Goal: Information Seeking & Learning: Learn about a topic

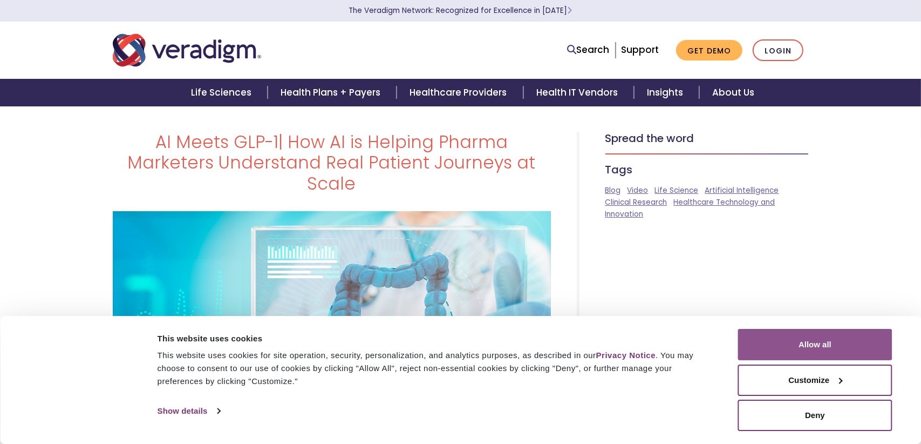
click at [856, 340] on button "Allow all" at bounding box center [815, 344] width 154 height 31
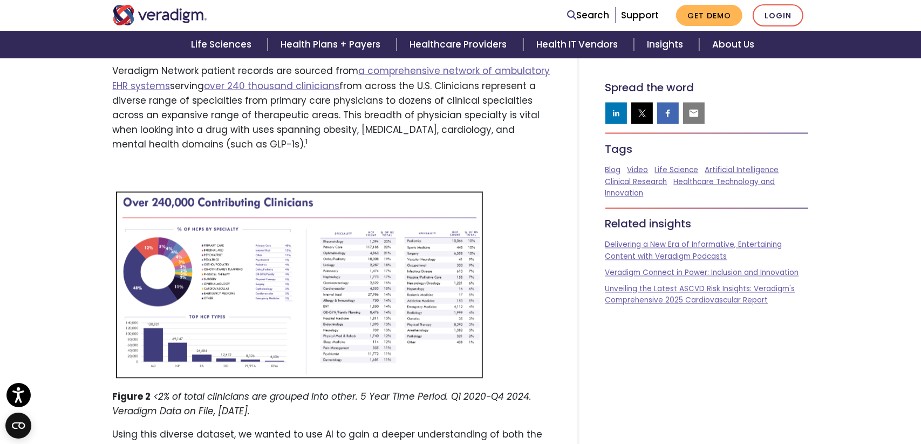
scroll to position [2050, 0]
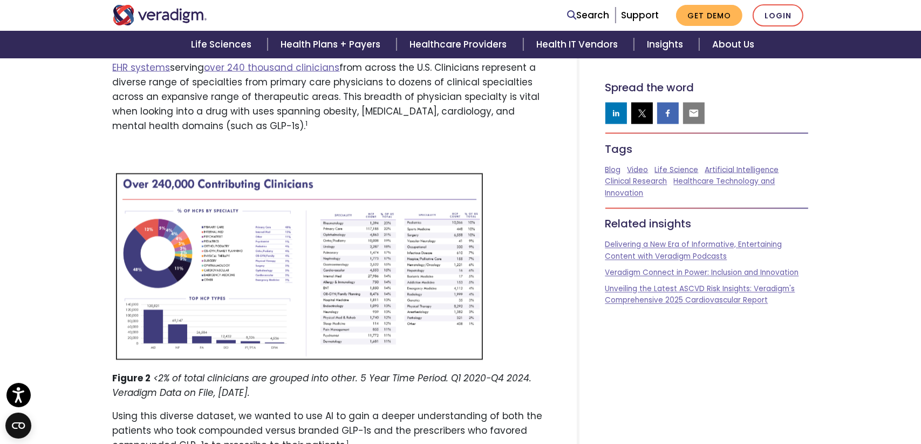
click at [303, 208] on img at bounding box center [299, 265] width 373 height 194
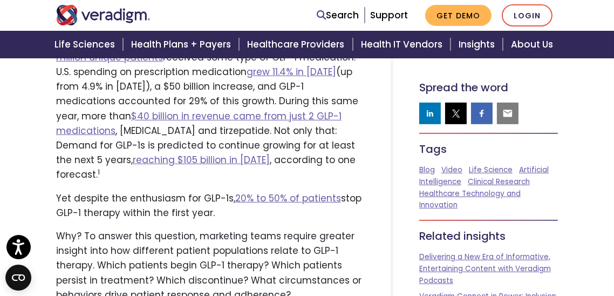
scroll to position [540, 0]
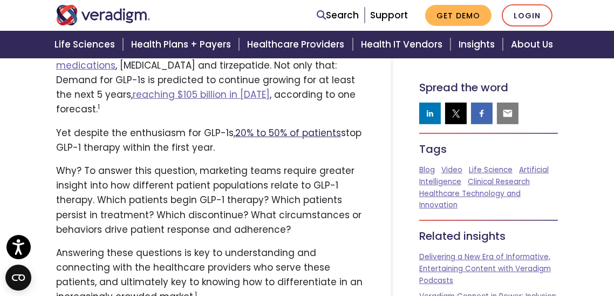
click at [308, 126] on link "20% to 50% of patients" at bounding box center [288, 132] width 106 height 13
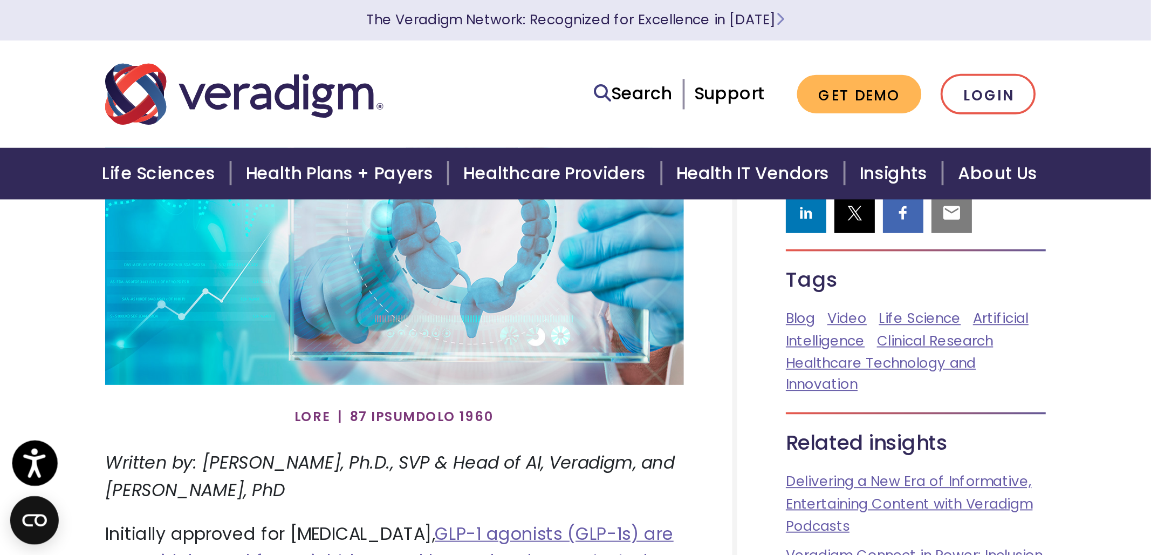
scroll to position [0, 0]
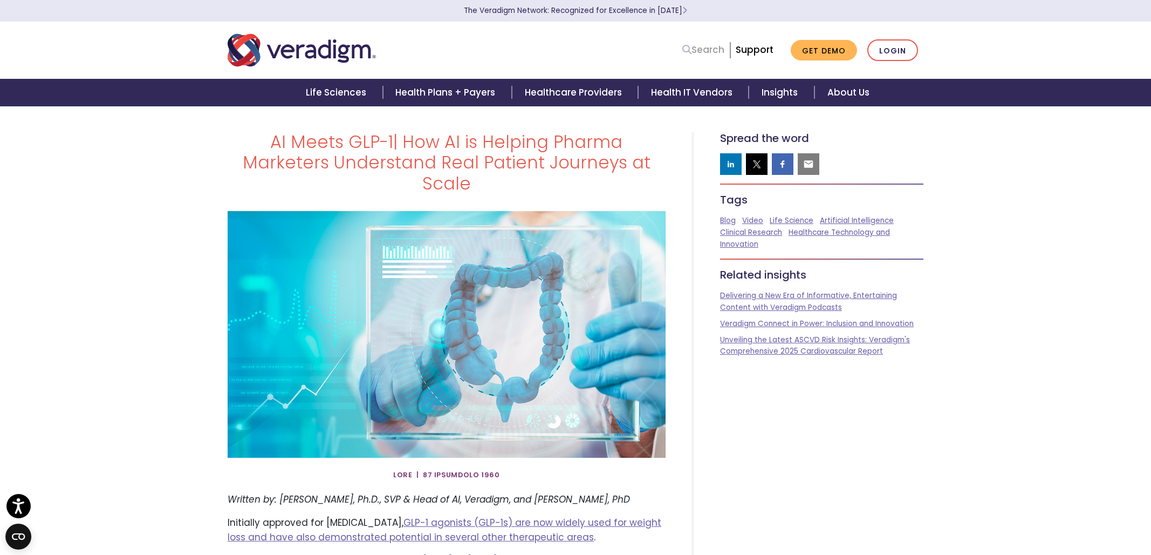
click at [708, 54] on link "Search" at bounding box center [704, 50] width 42 height 15
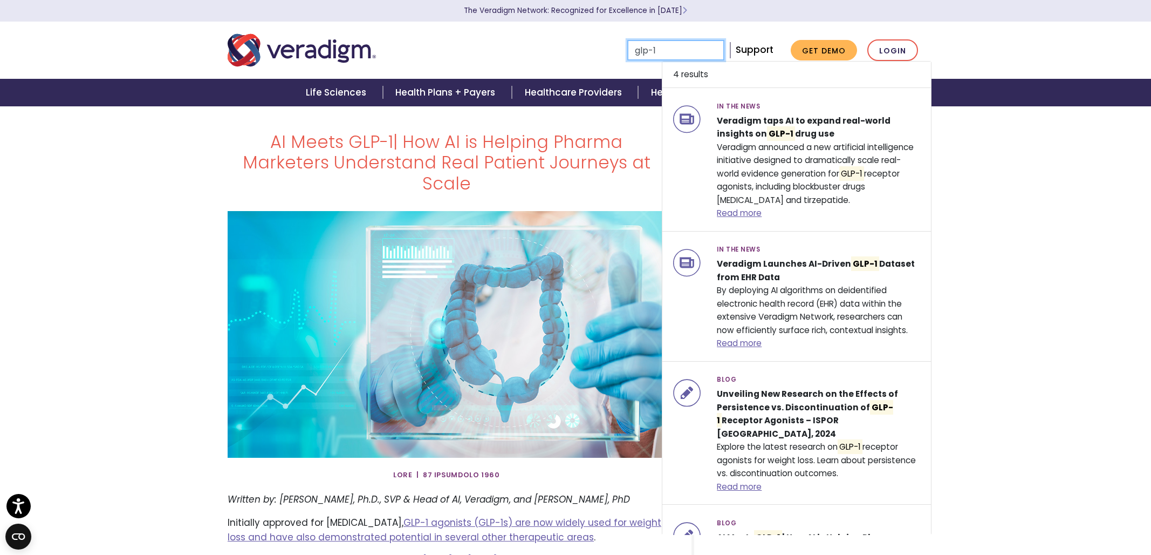
type input "glp-1"
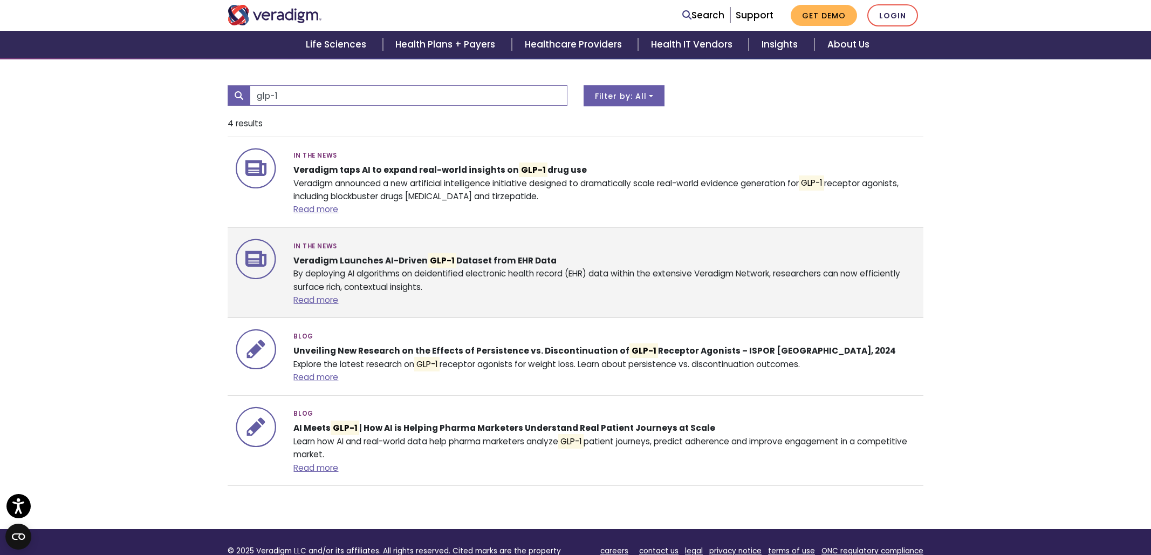
scroll to position [135, 0]
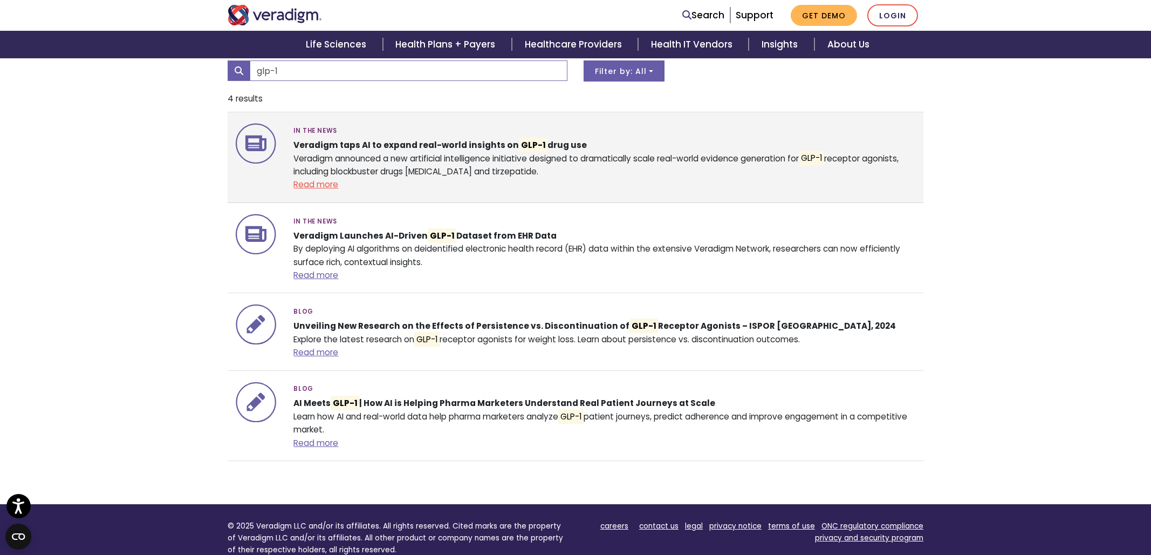
click at [308, 188] on link "Read more" at bounding box center [316, 184] width 45 height 11
